Goal: Information Seeking & Learning: Learn about a topic

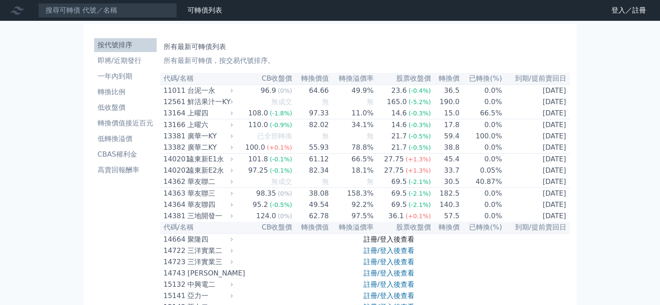
click at [368, 235] on link "註冊/登入後查看" at bounding box center [389, 239] width 51 height 8
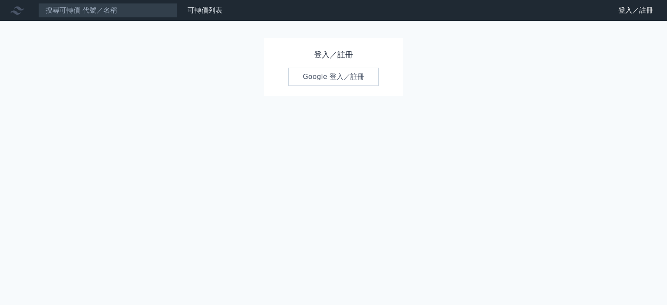
click at [323, 80] on link "Google 登入／註冊" at bounding box center [333, 77] width 90 height 18
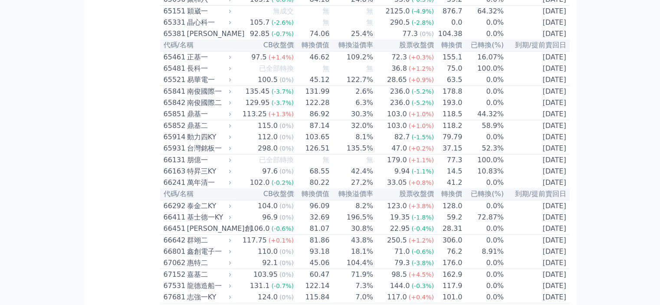
scroll to position [3775, 0]
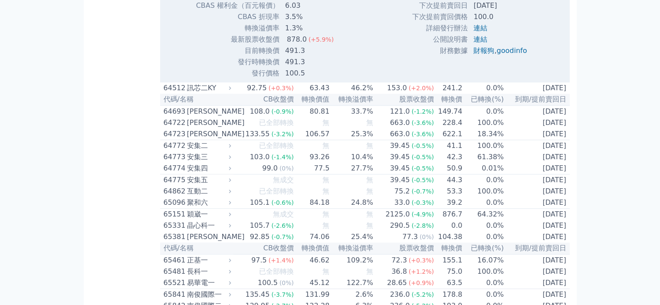
scroll to position [3819, 0]
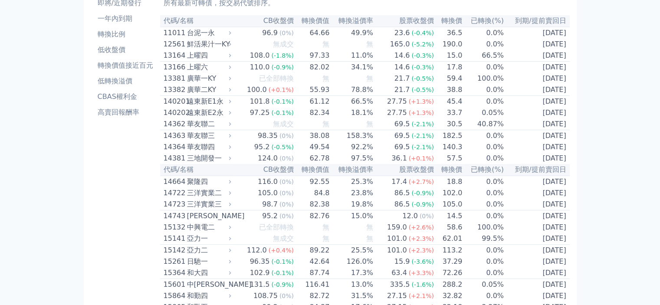
scroll to position [0, 0]
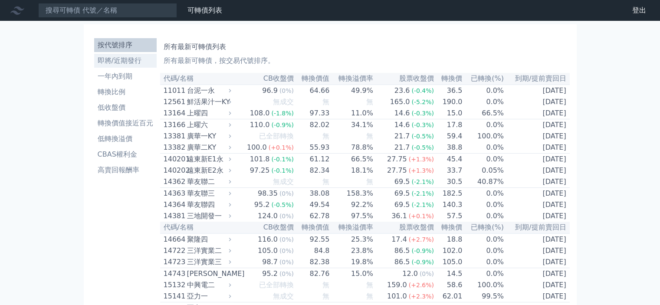
click at [133, 60] on li "即將/近期發行" at bounding box center [125, 61] width 62 height 10
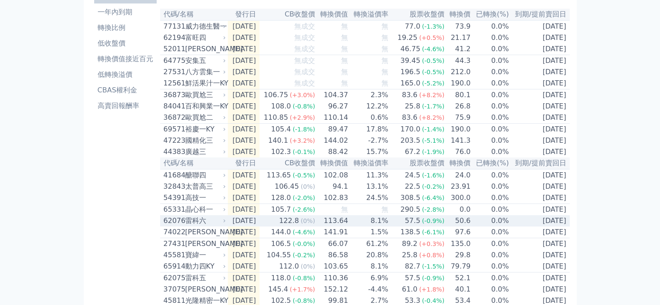
scroll to position [6, 0]
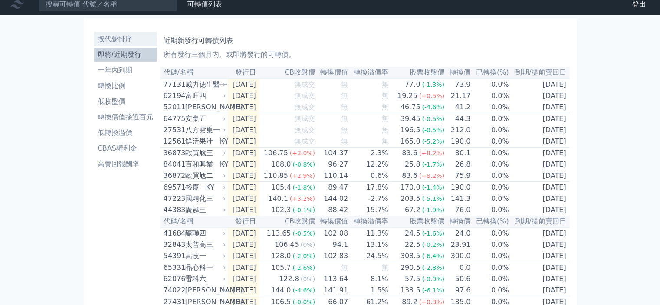
click at [127, 41] on li "按代號排序" at bounding box center [125, 39] width 62 height 10
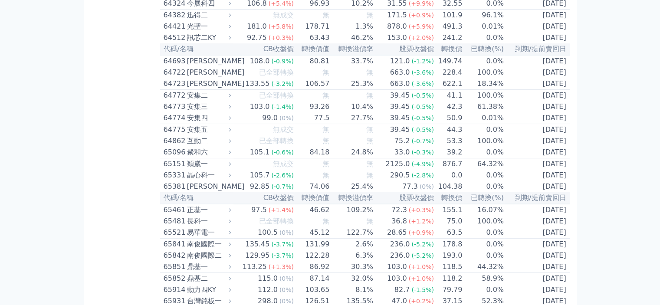
scroll to position [3645, 0]
